Goal: Information Seeking & Learning: Learn about a topic

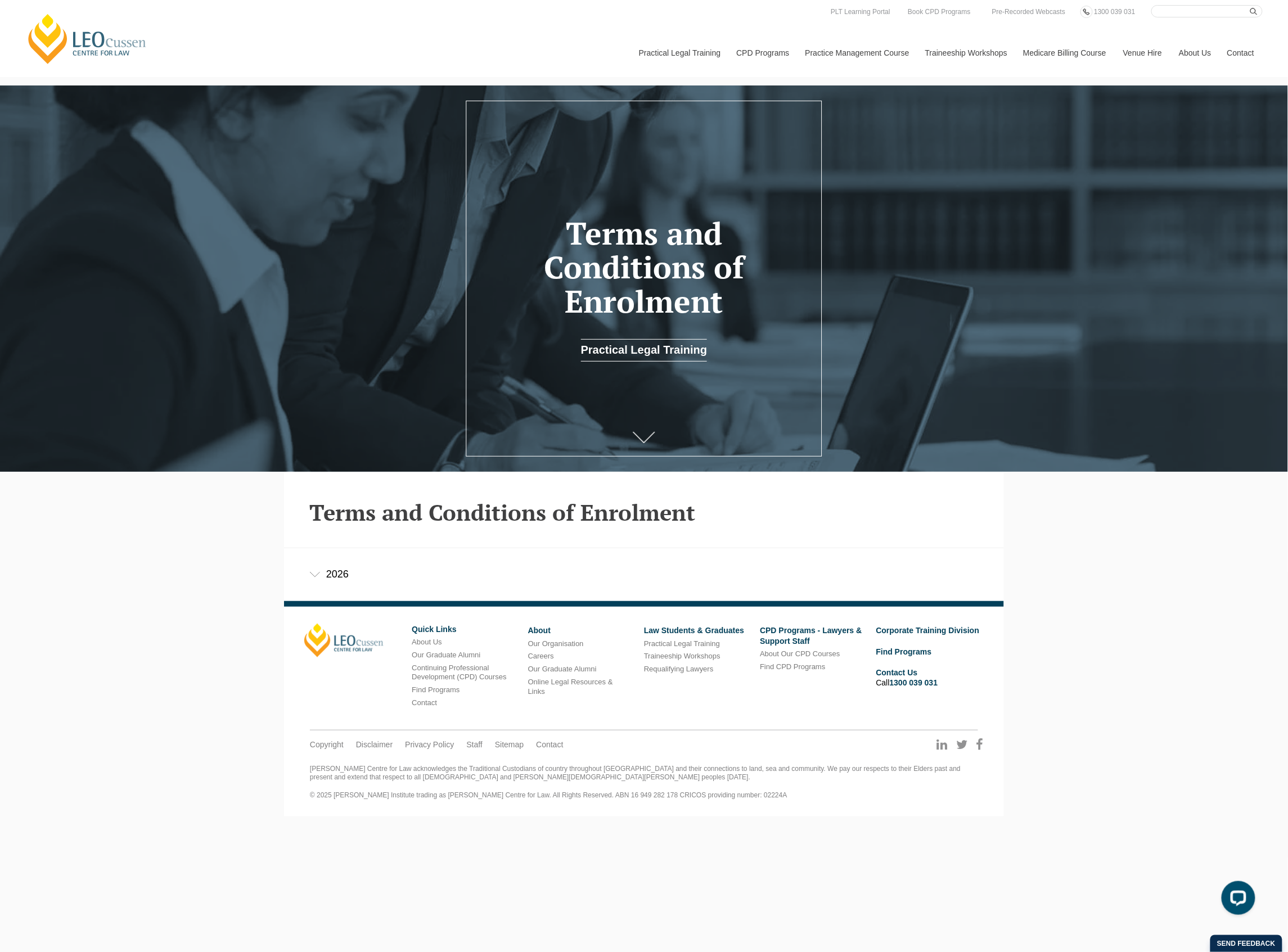
click at [310, 577] on icon at bounding box center [314, 574] width 11 height 6
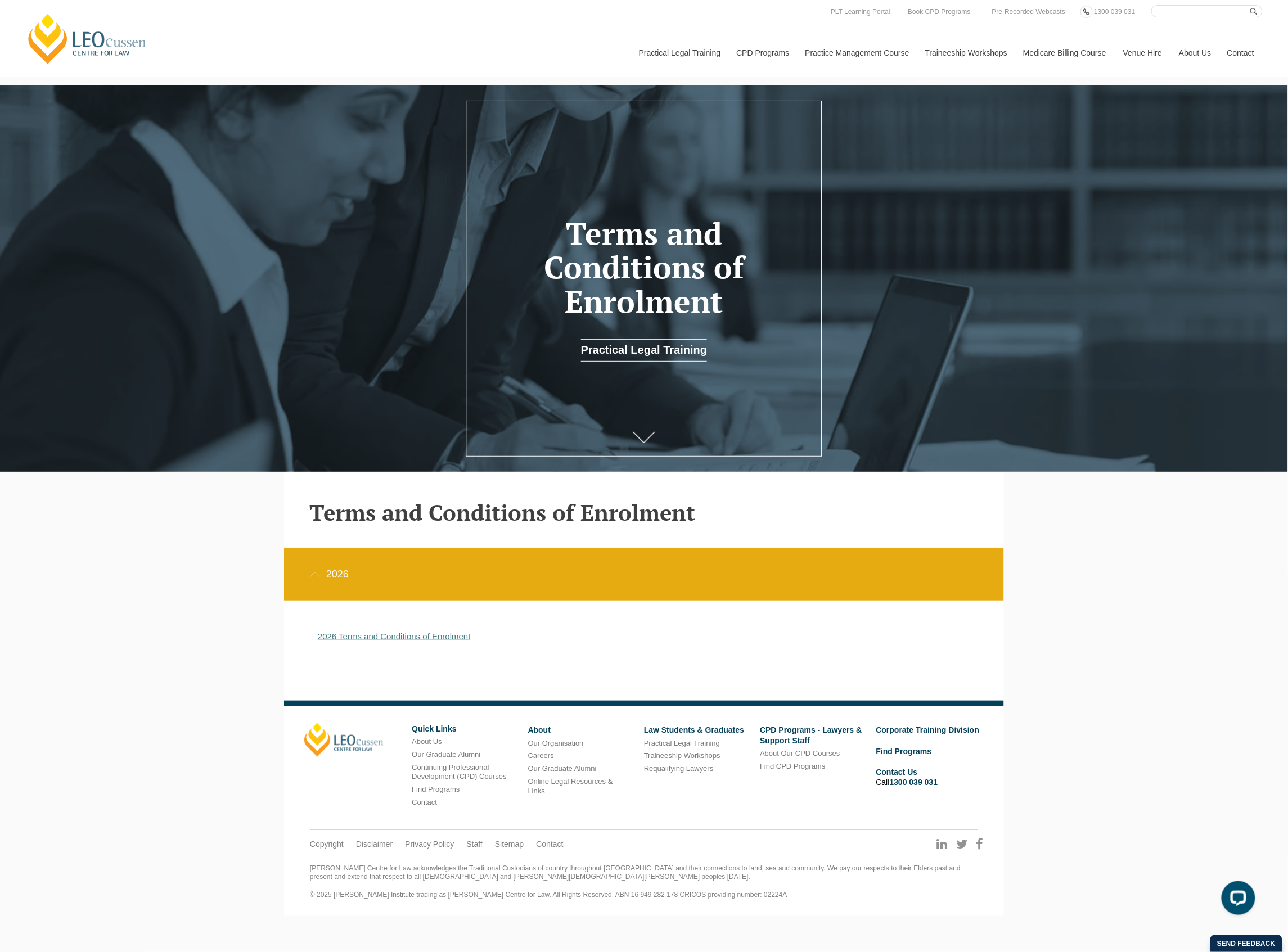
click at [370, 632] on link "2026 Terms and Conditions of Enrolment" at bounding box center [394, 636] width 153 height 10
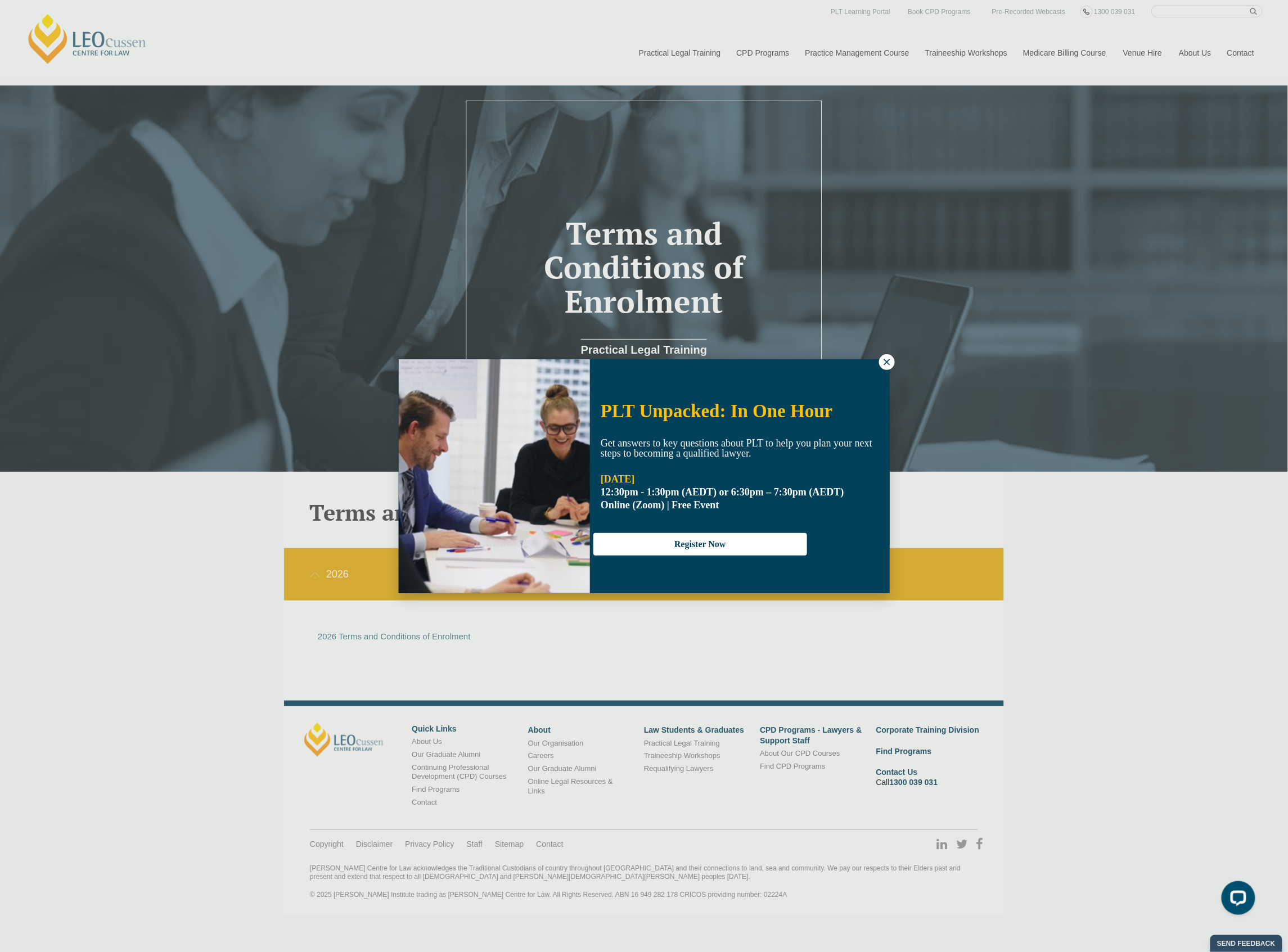
click at [890, 361] on icon at bounding box center [888, 363] width 10 height 10
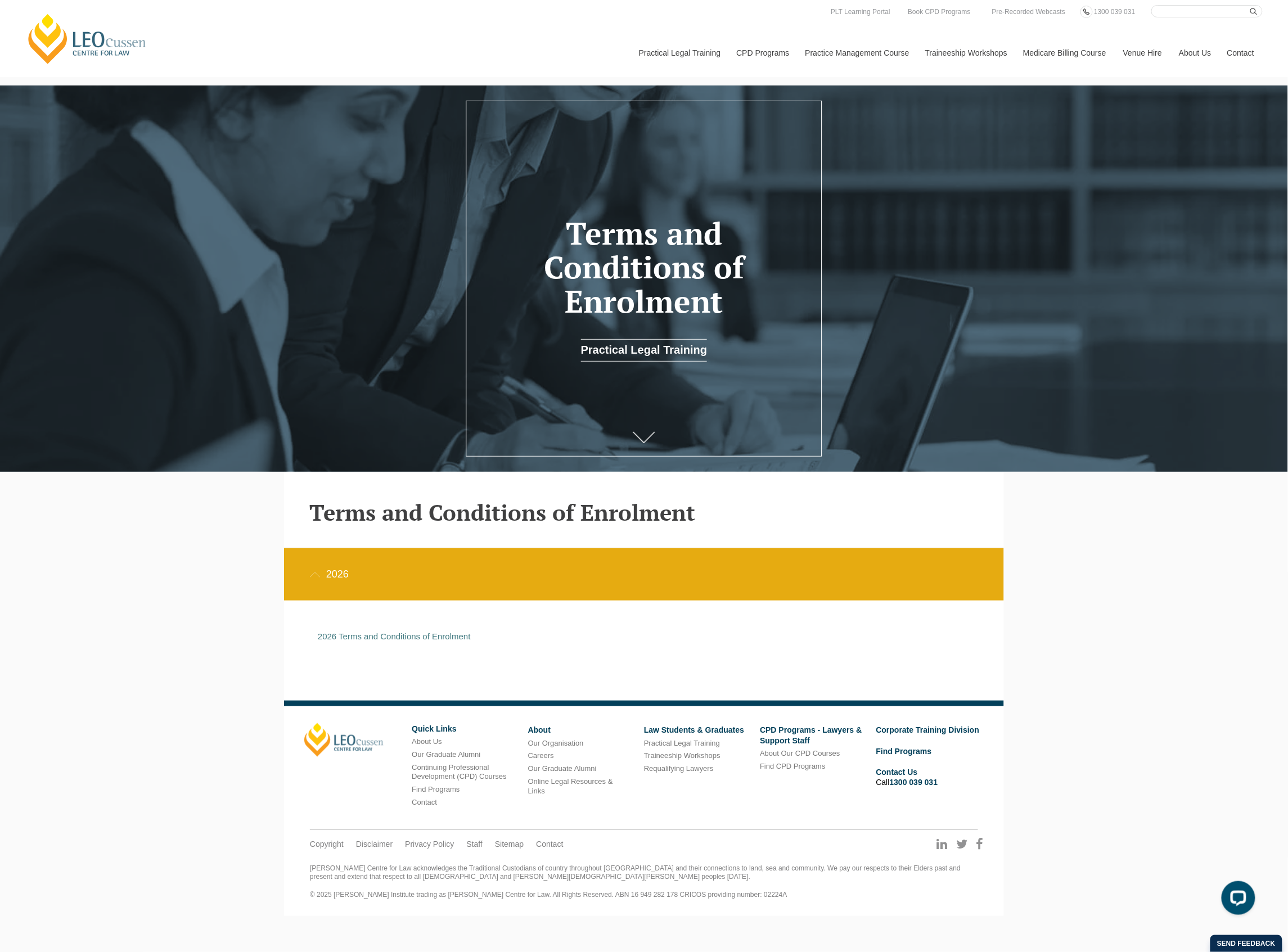
click at [1070, 595] on div "Leo Cussen Centre for Law Search here Practical Legal Training Our Practical Le…" at bounding box center [644, 458] width 1288 height 916
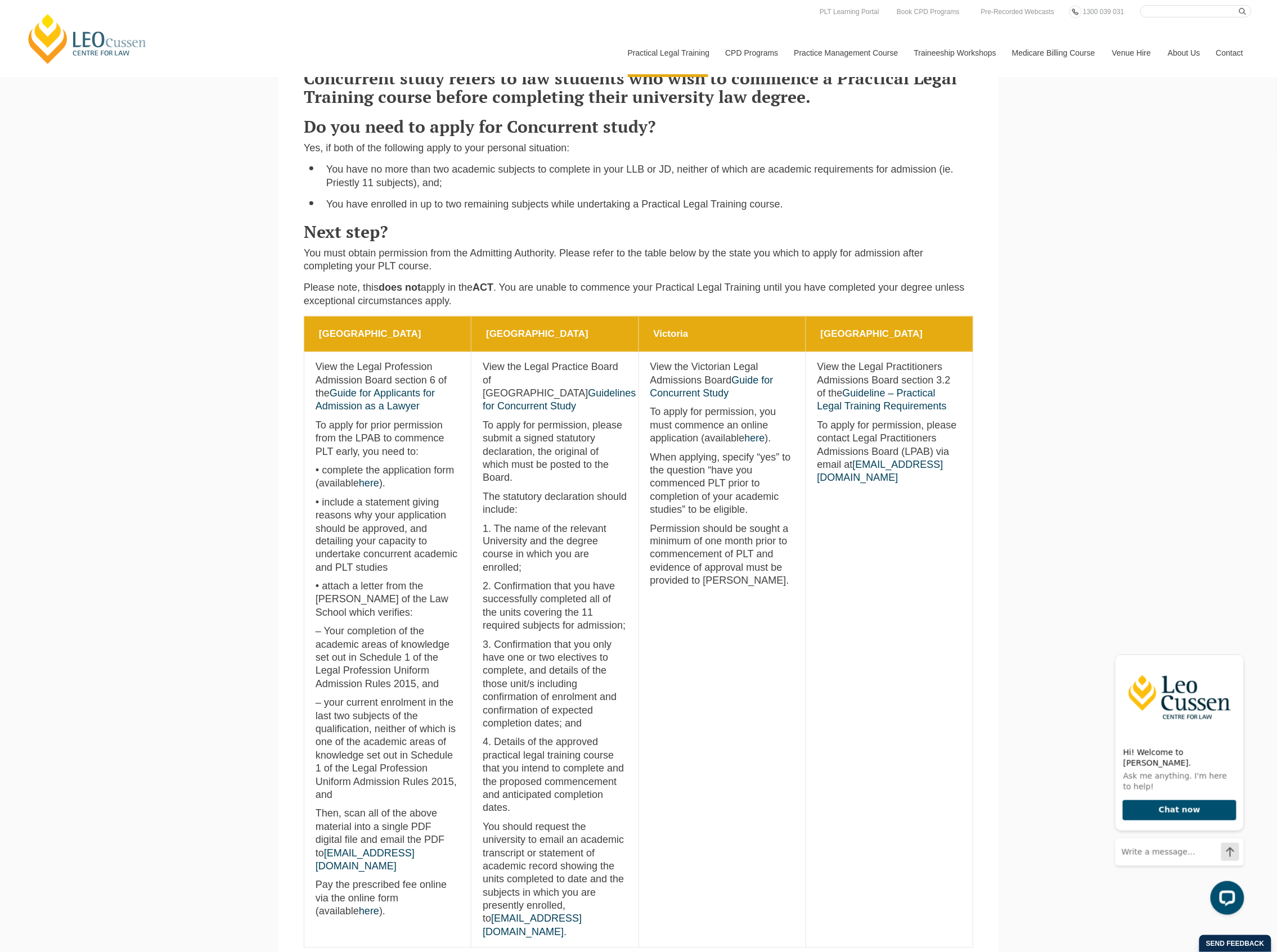
scroll to position [375, 0]
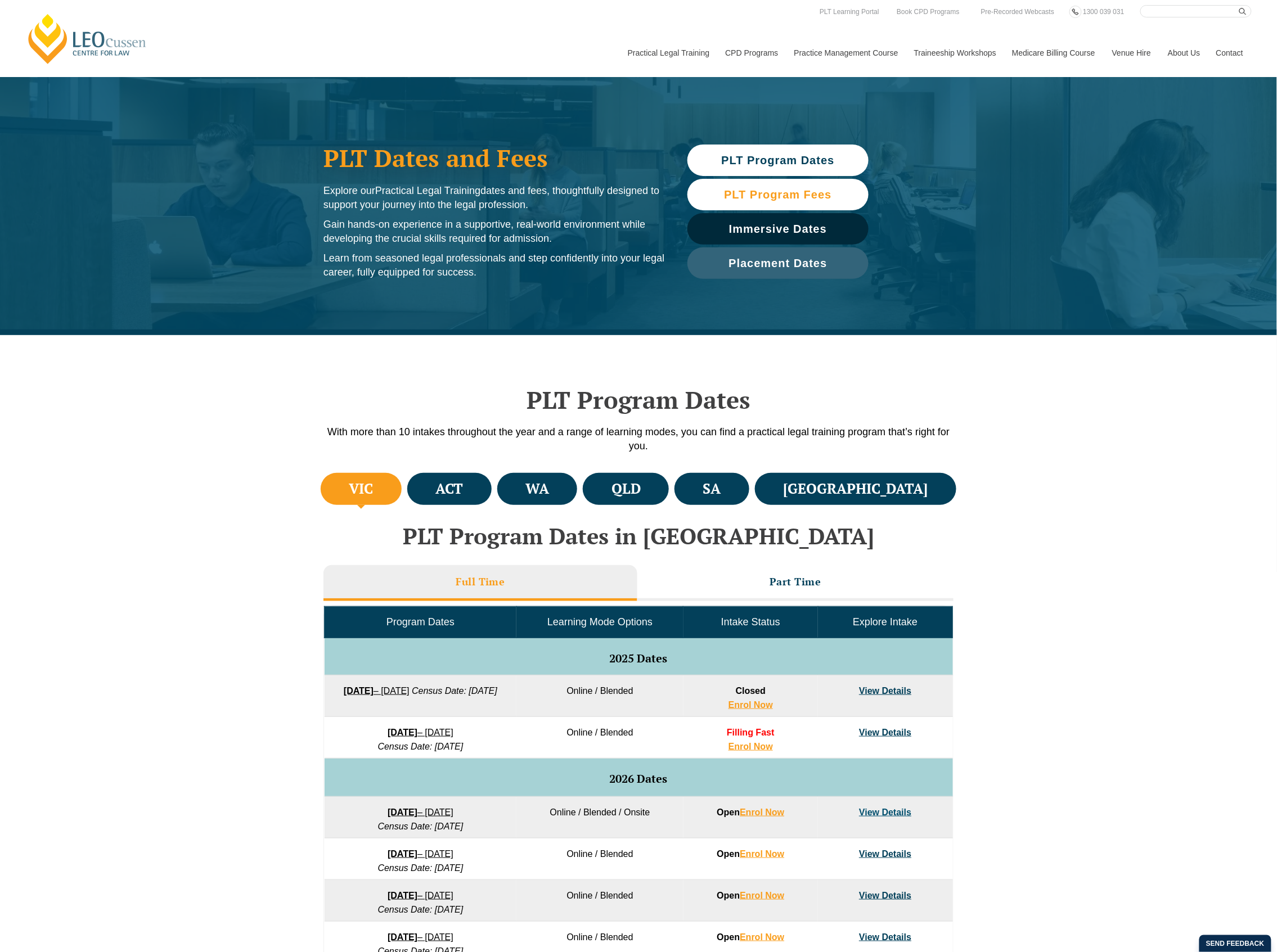
click at [741, 194] on span "PLT Program Fees" at bounding box center [777, 194] width 108 height 11
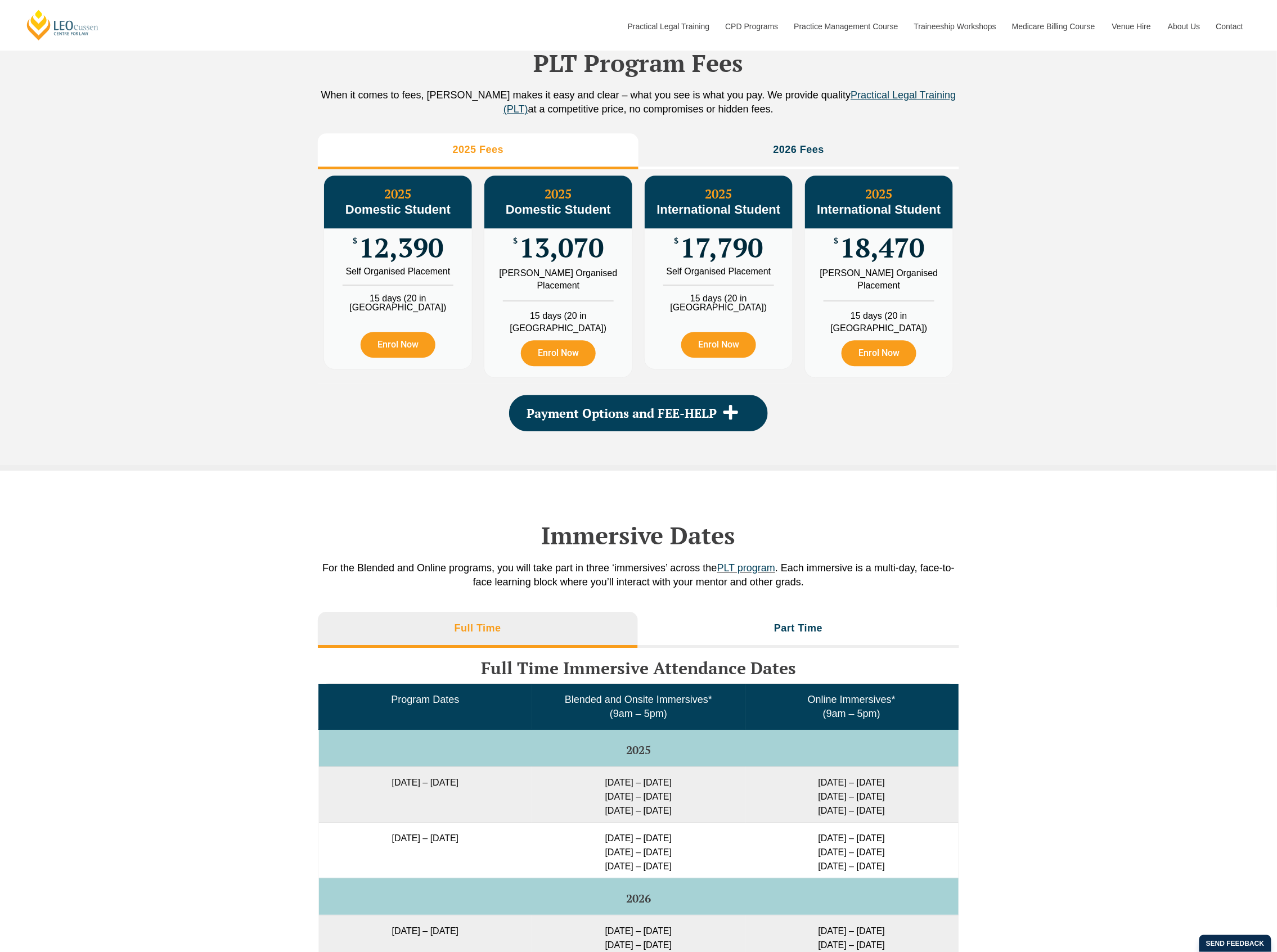
scroll to position [1253, 0]
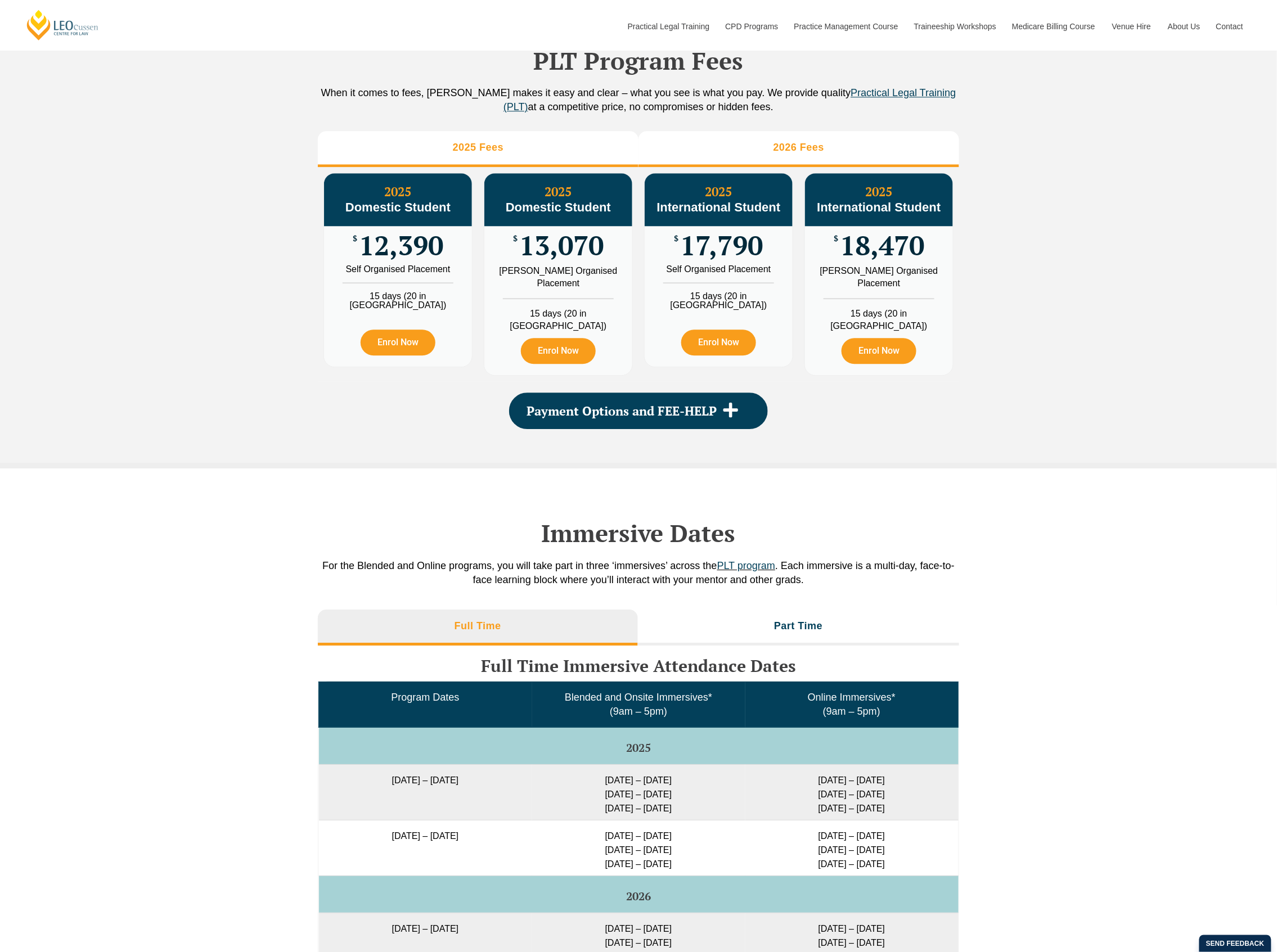
click at [766, 153] on li "2026 Fees" at bounding box center [799, 149] width 321 height 36
